Goal: Check status: Check status

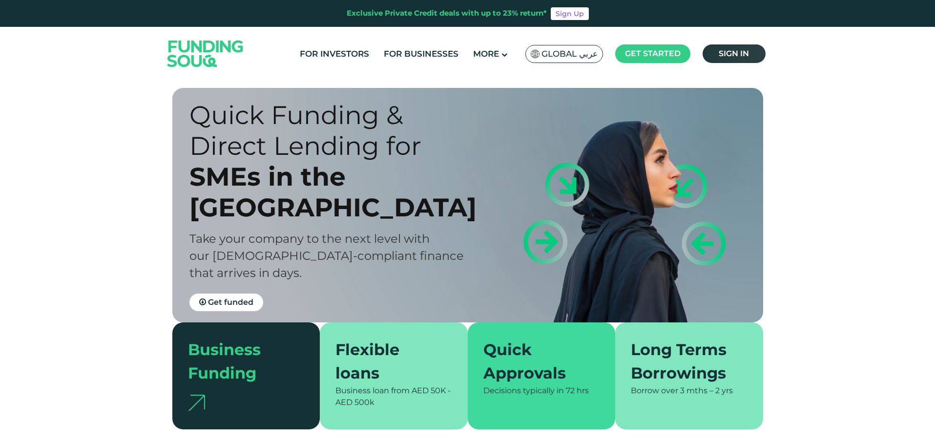
click at [739, 49] on span "Sign in" at bounding box center [734, 53] width 30 height 9
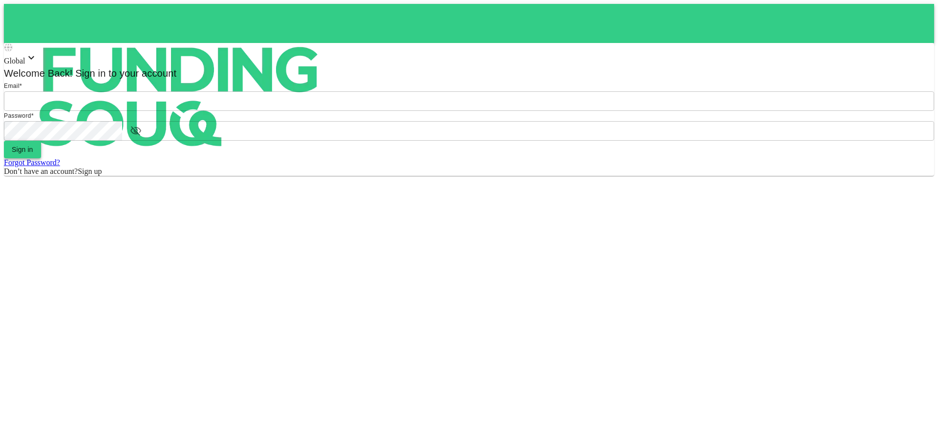
type input "[EMAIL_ADDRESS][DOMAIN_NAME]"
click at [41, 158] on button "Sign in" at bounding box center [22, 150] width 37 height 18
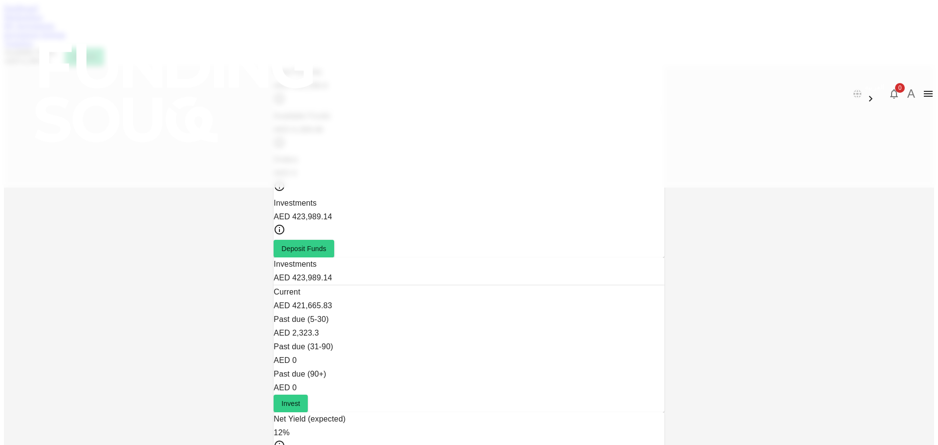
click at [55, 30] on link "My Investments" at bounding box center [29, 25] width 51 height 8
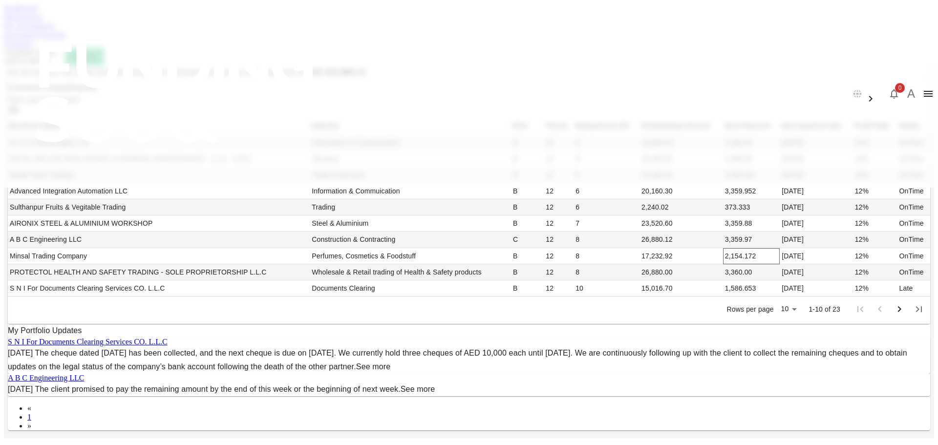
scroll to position [244, 0]
click at [594, 273] on body "العربية 0 A Dashboard Marketplace My Investments Investment Settings Transfers …" at bounding box center [469, 383] width 930 height 759
click at [600, 319] on li "50" at bounding box center [595, 321] width 29 height 18
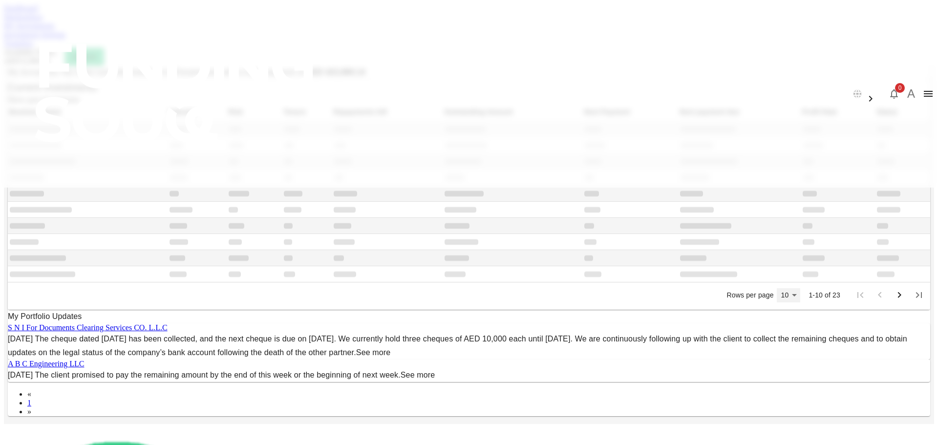
scroll to position [153, 0]
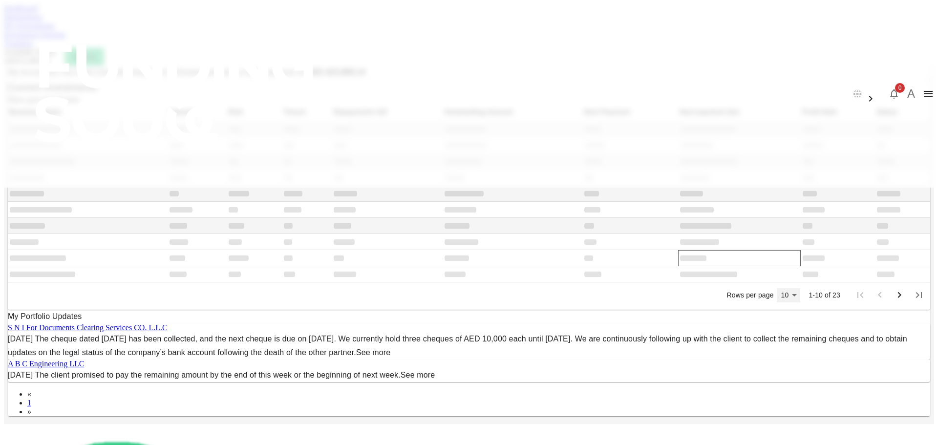
type input "50"
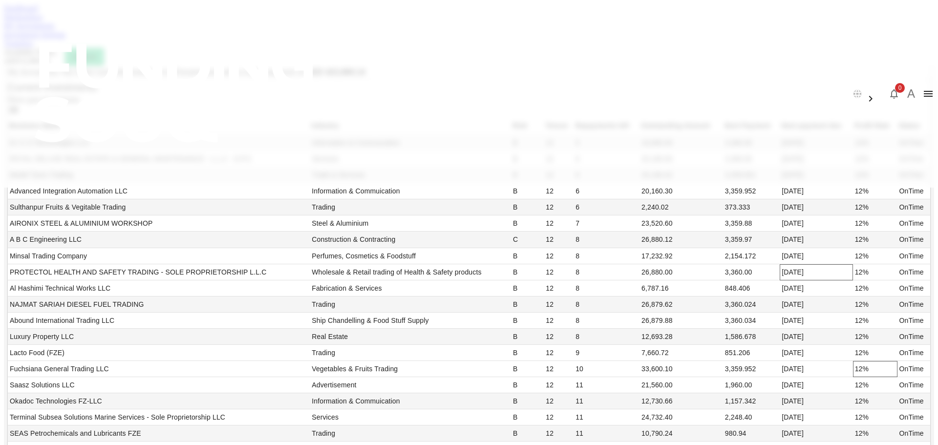
scroll to position [301, 0]
